Goal: Find specific page/section: Find specific page/section

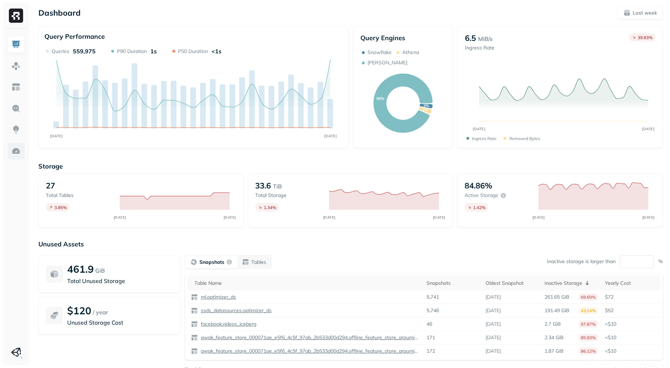
click at [19, 147] on img at bounding box center [15, 150] width 9 height 9
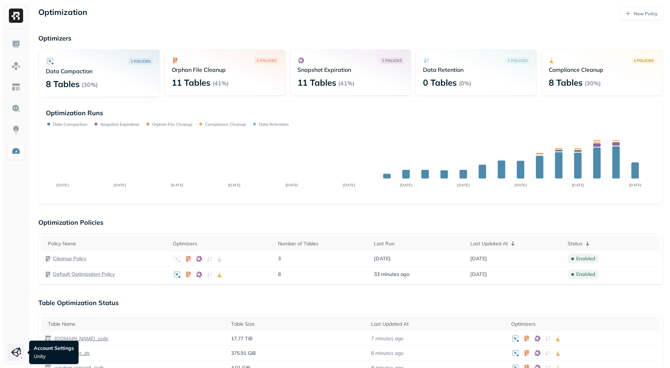
click at [10, 354] on html "Optimization New Policy Optimizers 1 POLICIES Data Compaction 8 Tables ( 30% ) …" at bounding box center [335, 360] width 670 height 720
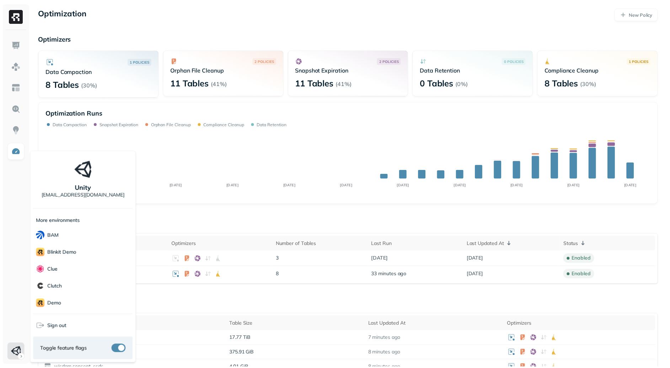
scroll to position [137, 0]
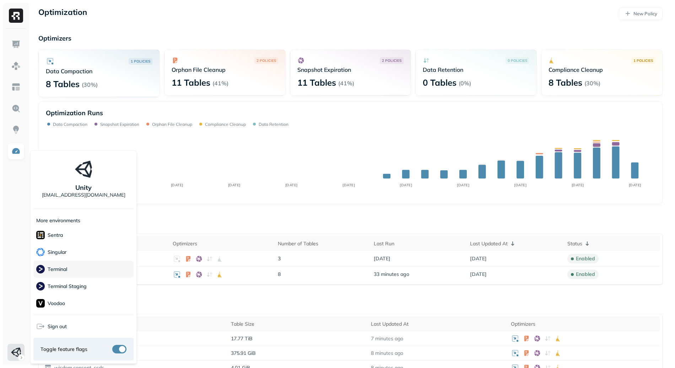
click at [74, 268] on div "Terminal" at bounding box center [83, 268] width 100 height 17
click at [210, 206] on html "Optimization New Policy Optimizers 1 POLICIES Data Compaction 8 Tables ( 30% ) …" at bounding box center [337, 360] width 675 height 720
